Goal: Information Seeking & Learning: Learn about a topic

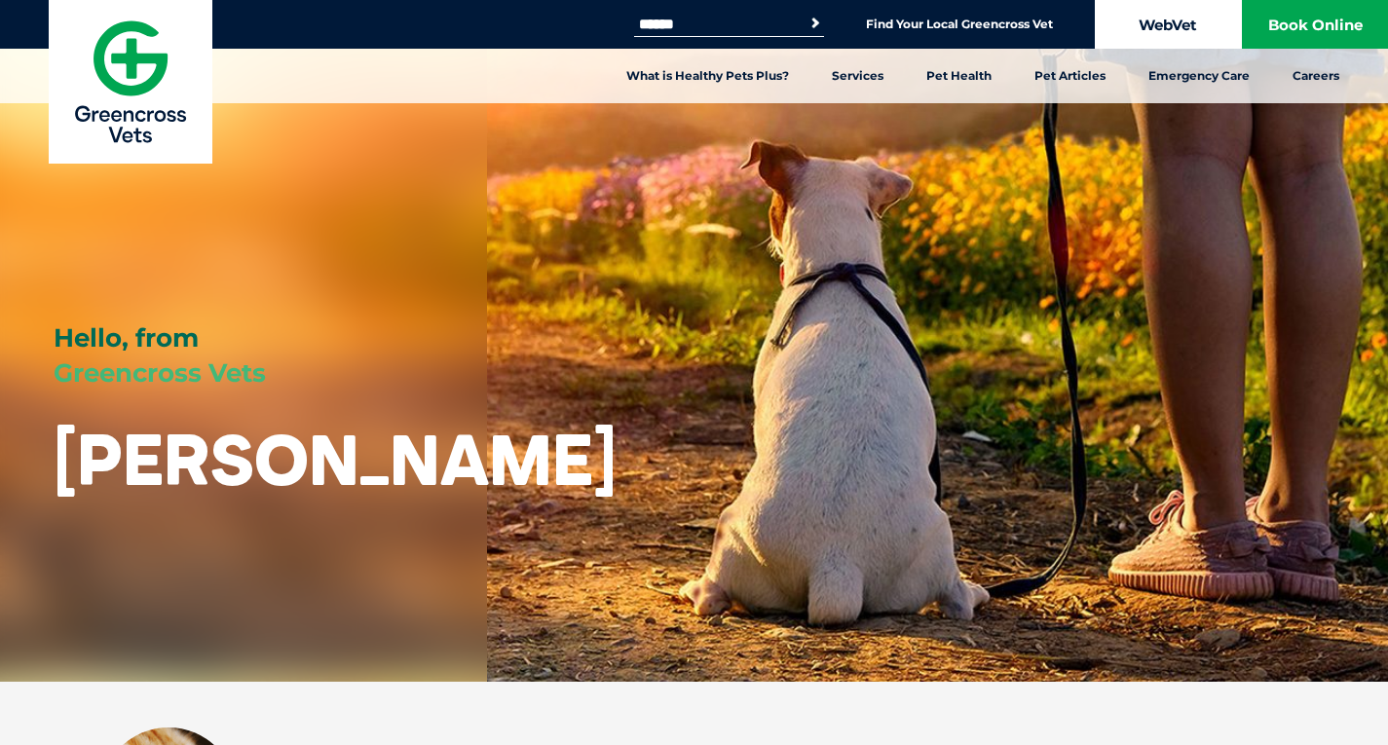
click at [1190, 18] on link "WebVet" at bounding box center [1168, 24] width 146 height 49
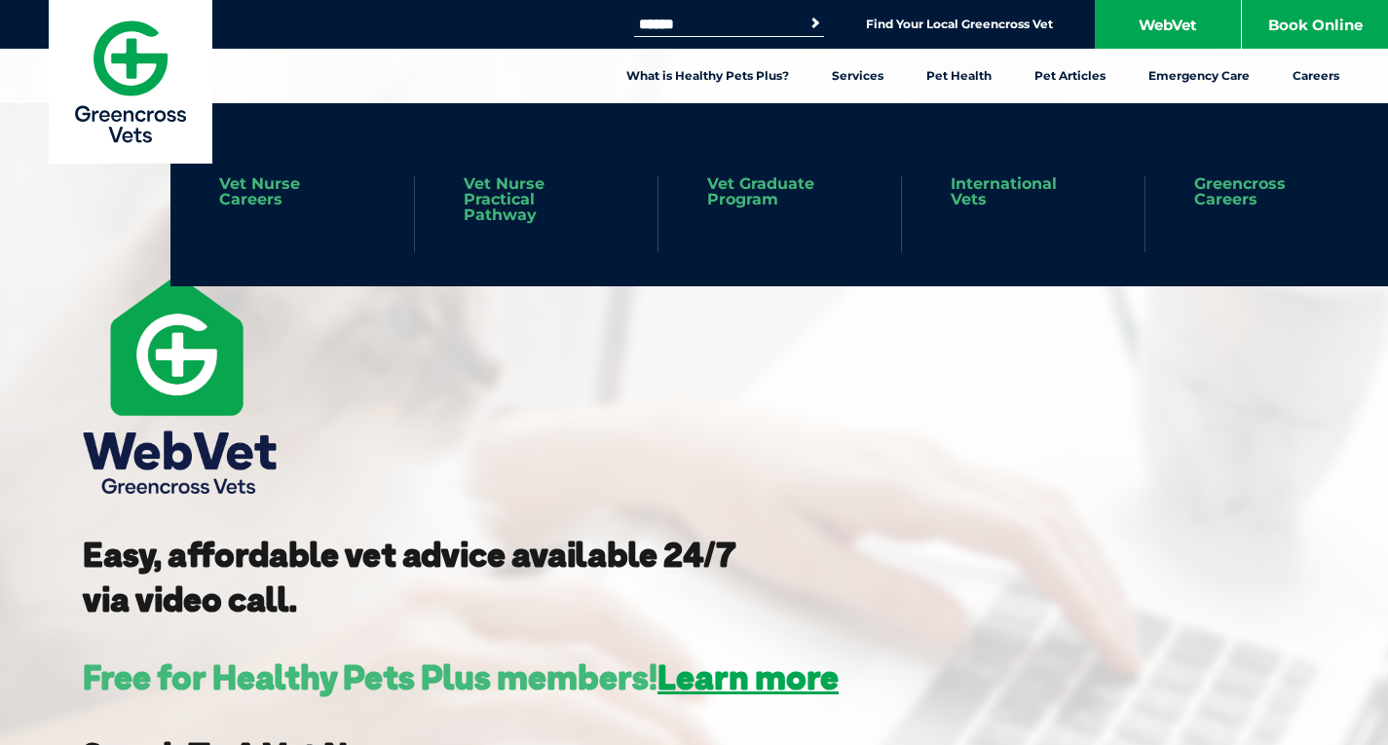
click at [1239, 199] on link "Greencross Careers" at bounding box center [1266, 191] width 145 height 31
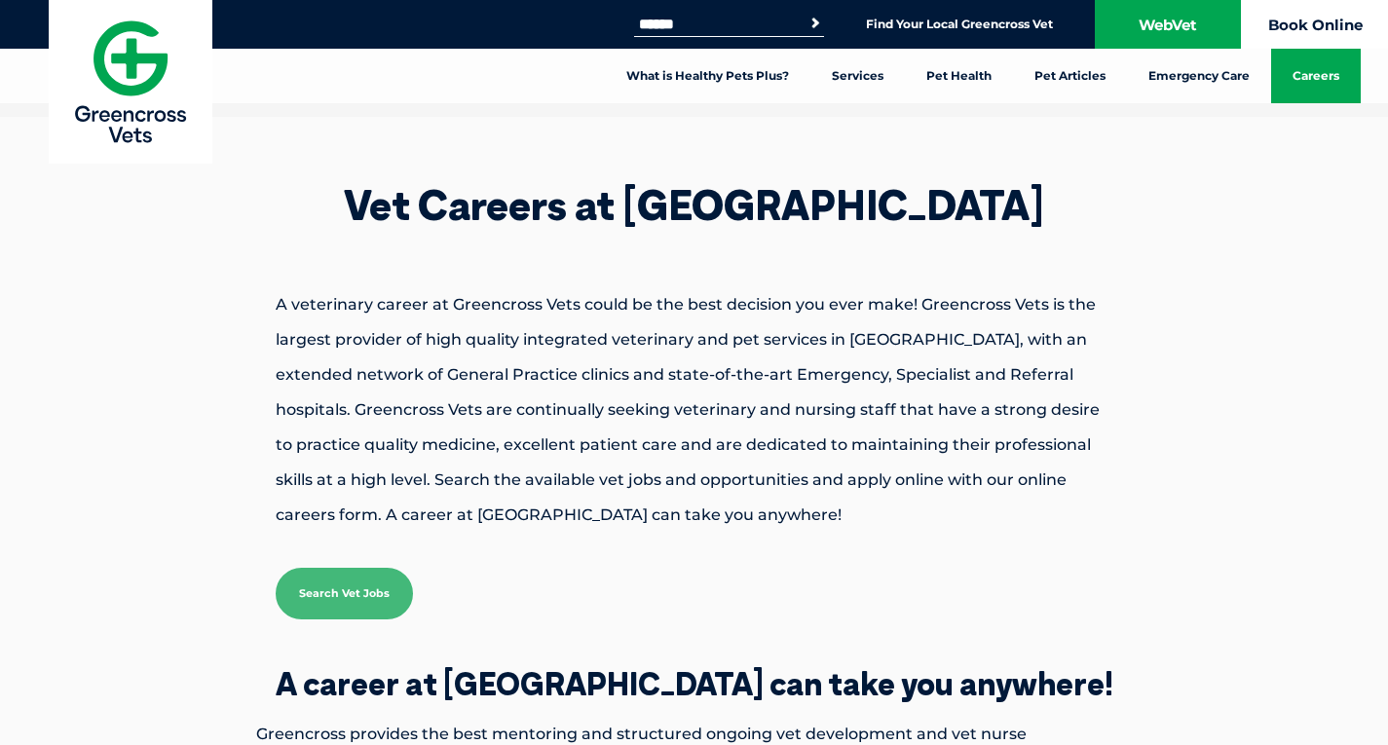
click at [1298, 25] on link "Book Online" at bounding box center [1315, 24] width 146 height 49
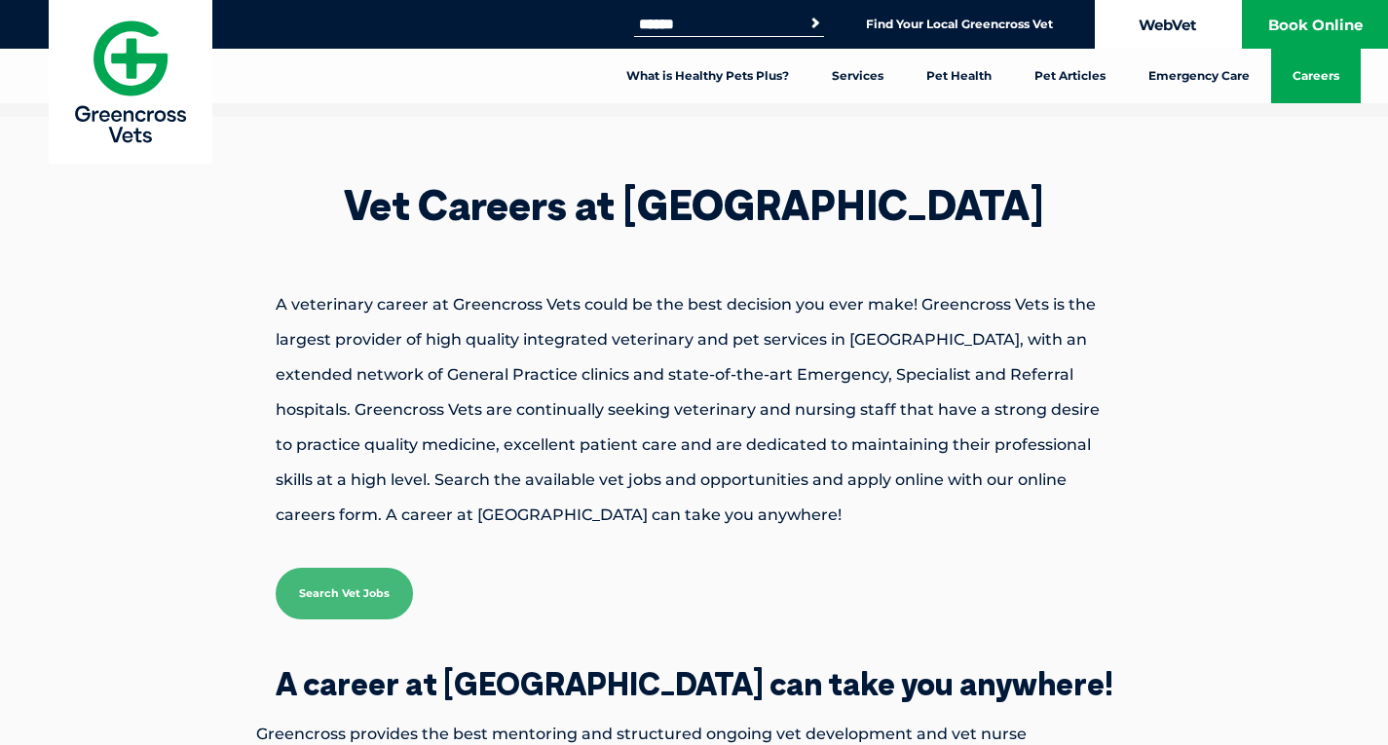
click at [1178, 31] on link "WebVet" at bounding box center [1168, 24] width 146 height 49
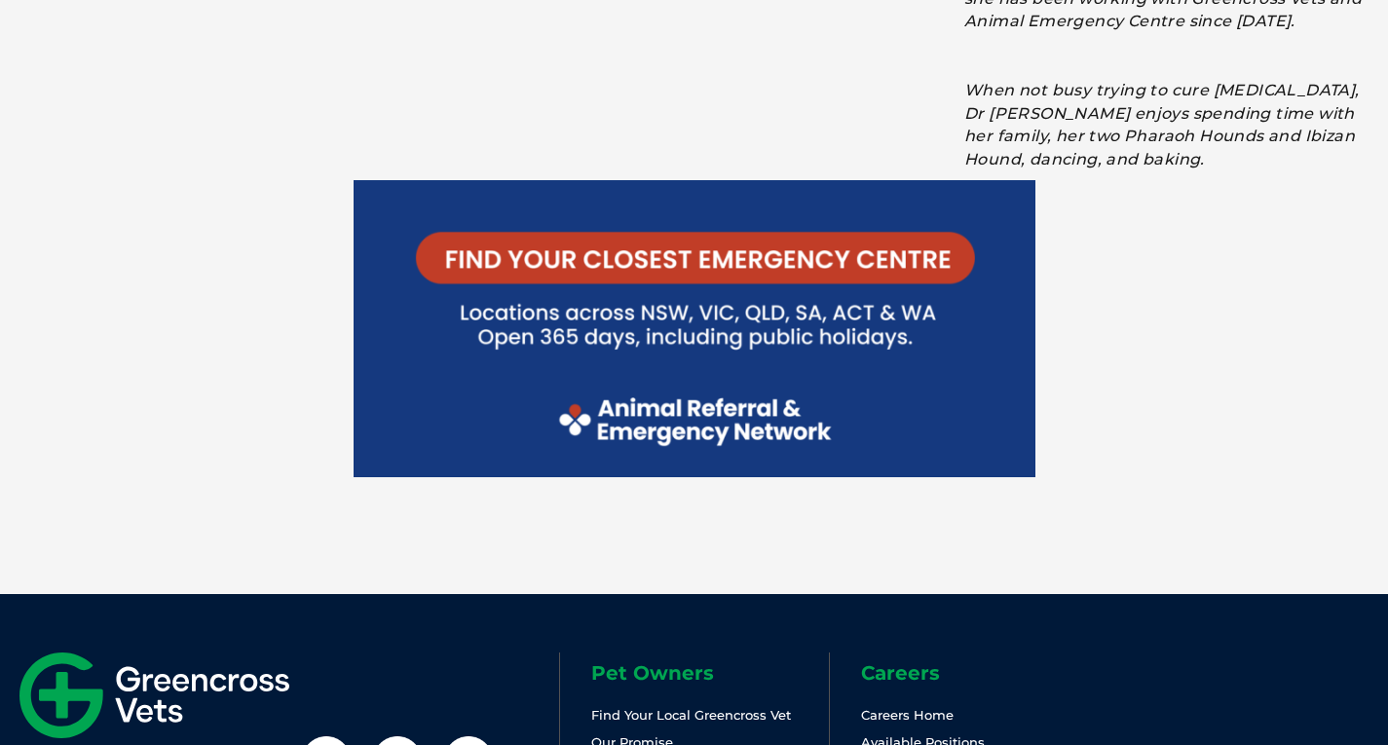
scroll to position [4570, 0]
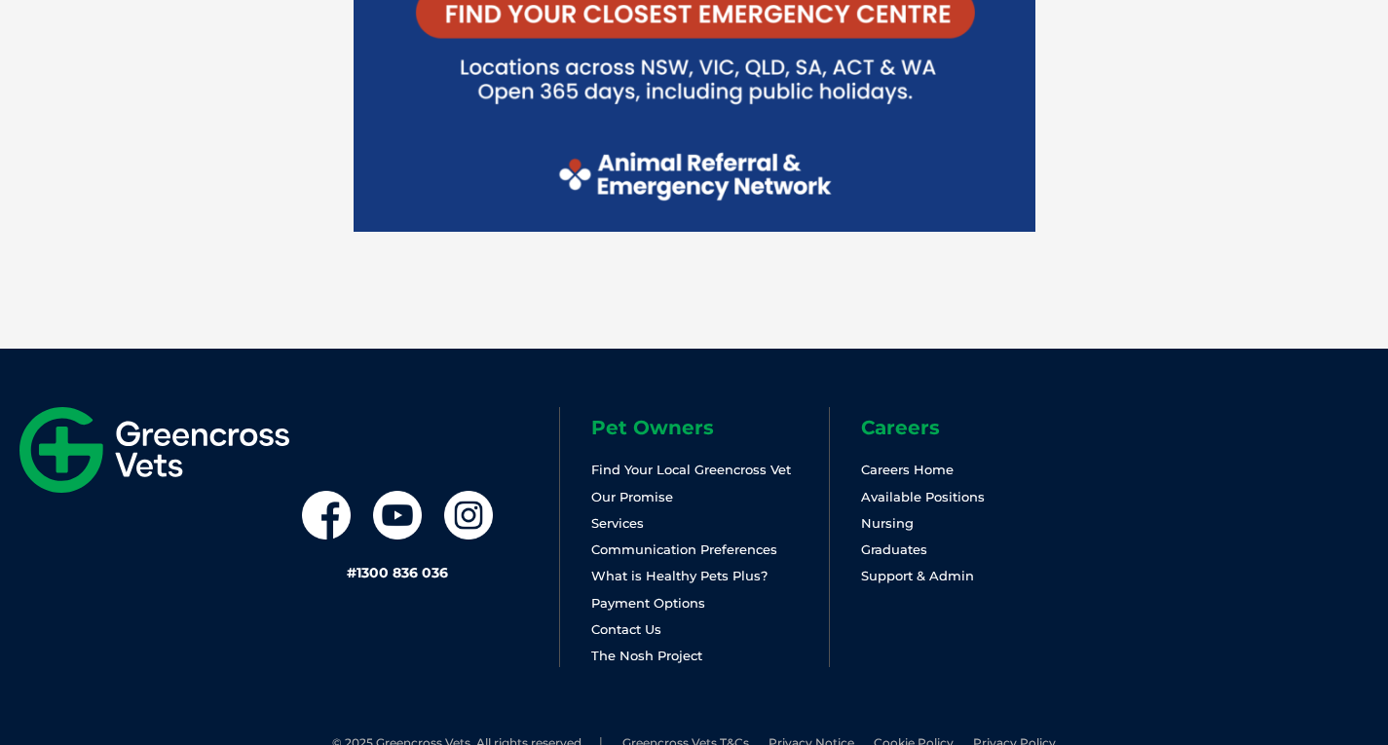
click at [626, 619] on li "Contact Us" at bounding box center [710, 630] width 238 height 22
click at [634, 622] on link "Contact Us" at bounding box center [626, 630] width 70 height 16
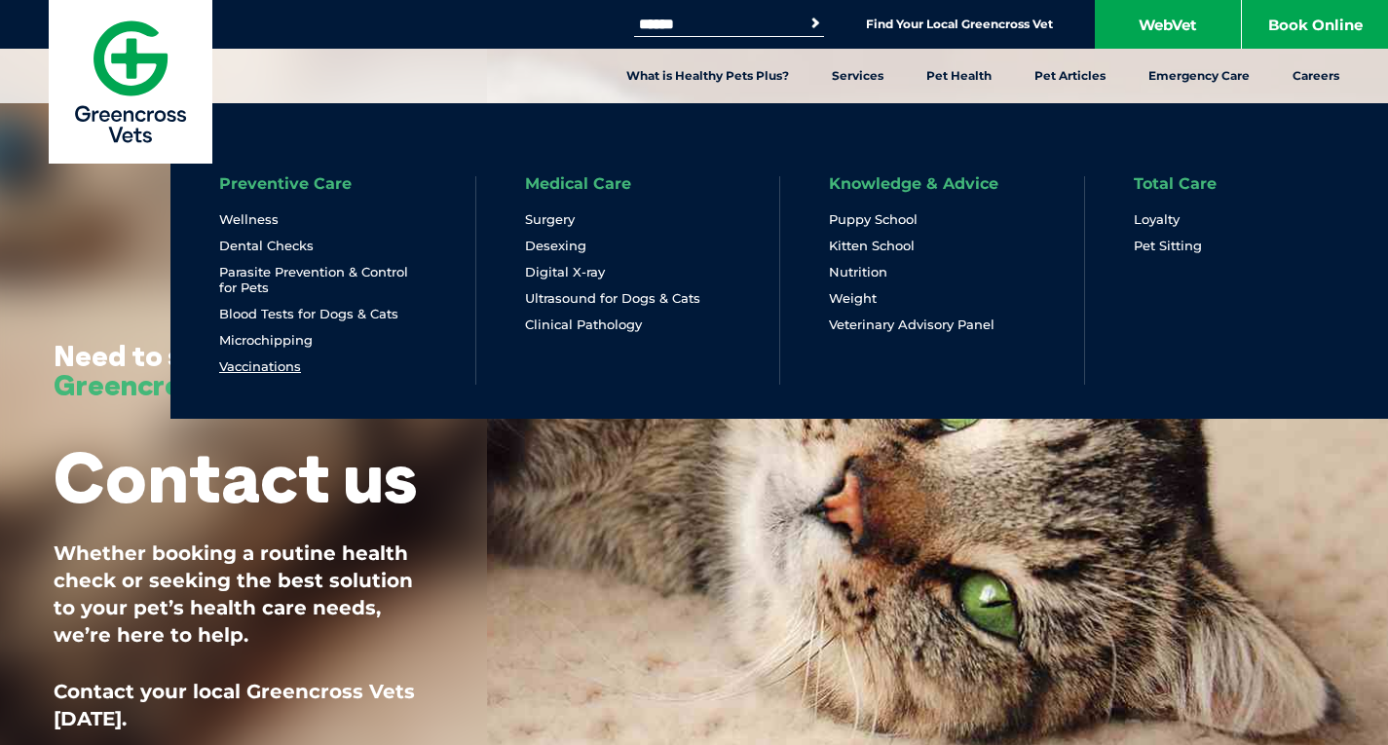
click at [267, 365] on link "Vaccinations" at bounding box center [260, 367] width 82 height 17
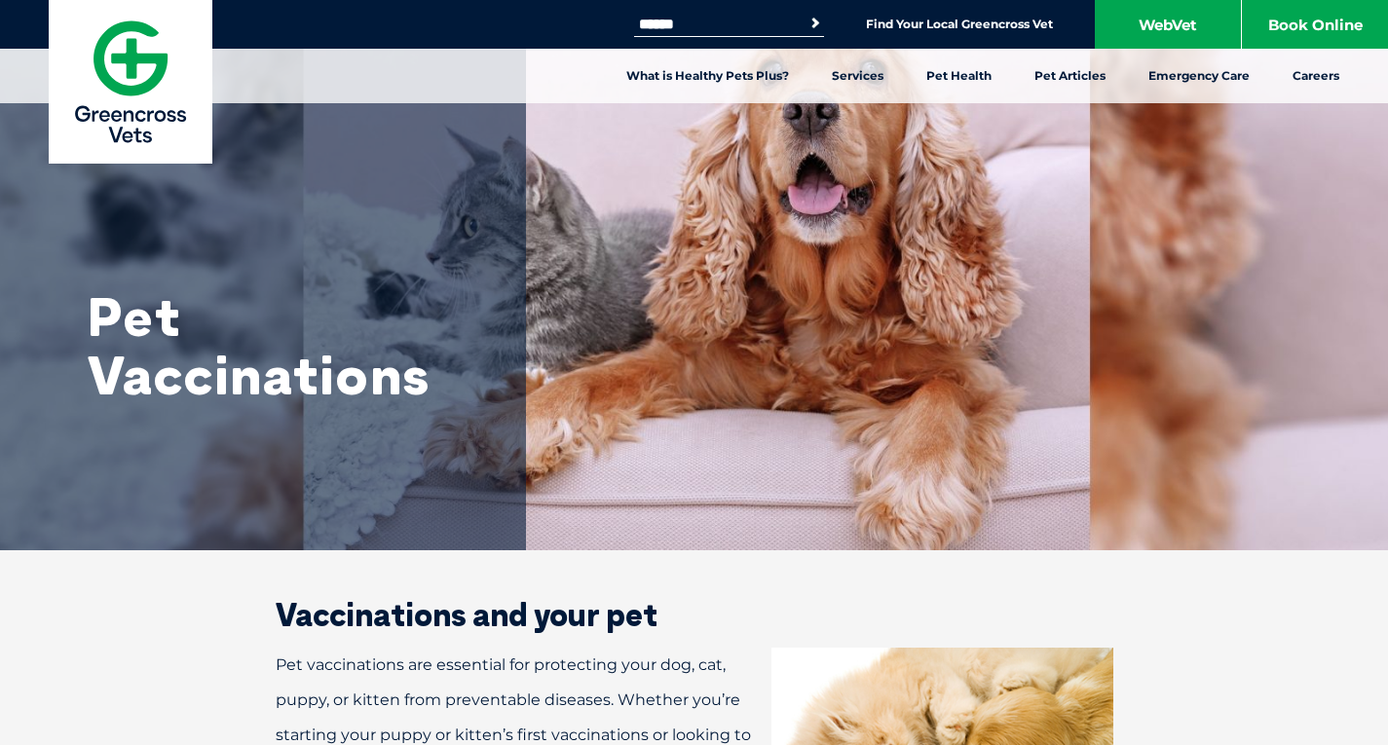
click at [942, 16] on li "Find Your Local Greencross Vet" at bounding box center [959, 24] width 187 height 22
